Goal: Check status

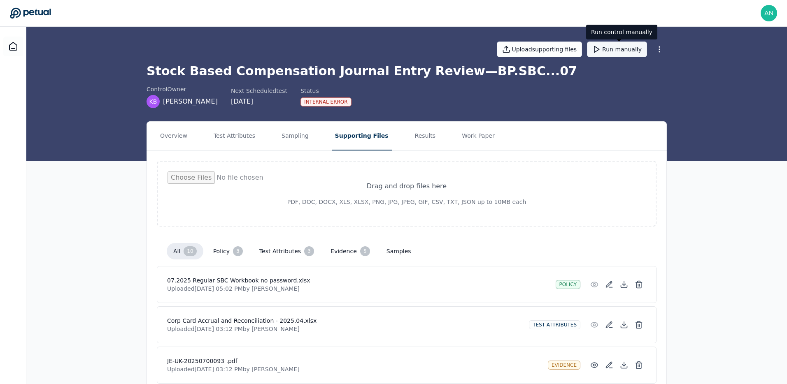
click at [623, 48] on button "Run manually" at bounding box center [617, 50] width 60 height 16
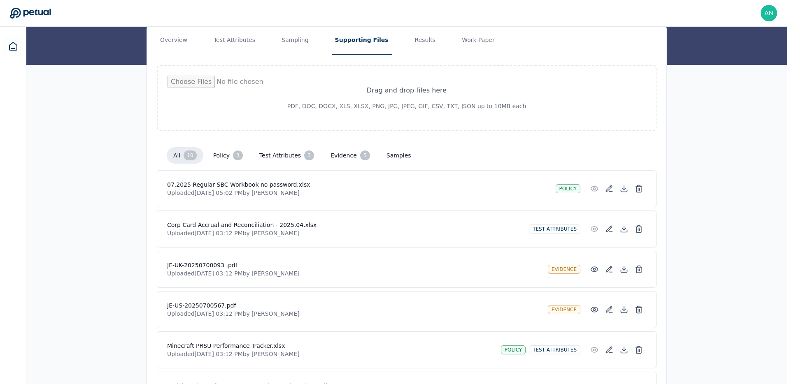
scroll to position [33, 0]
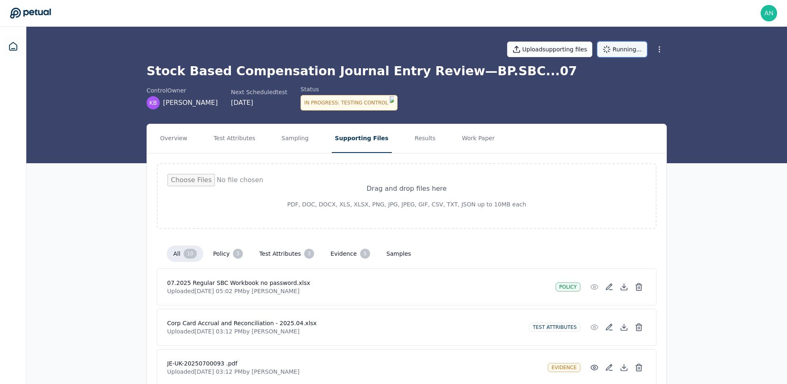
click at [609, 48] on icon at bounding box center [606, 49] width 8 height 8
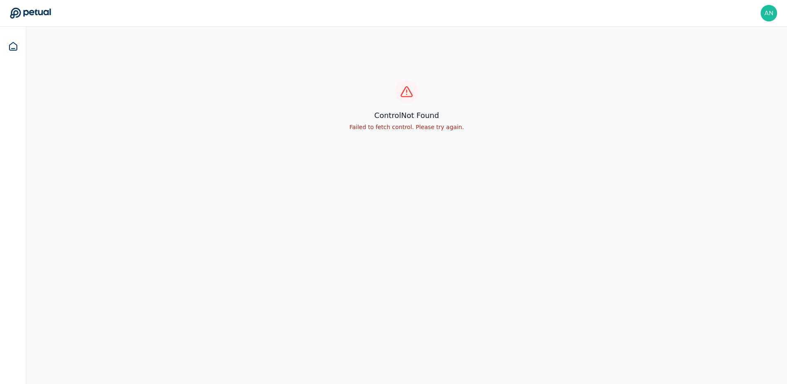
click at [365, 144] on div "control Not Found Failed to fetch control. Please try again." at bounding box center [406, 106] width 760 height 158
click at [316, 172] on div "control Not Found Failed to fetch control. Please try again." at bounding box center [406, 106] width 760 height 158
click at [425, 152] on div "Loading control details..." at bounding box center [406, 106] width 760 height 158
